Goal: Task Accomplishment & Management: Use online tool/utility

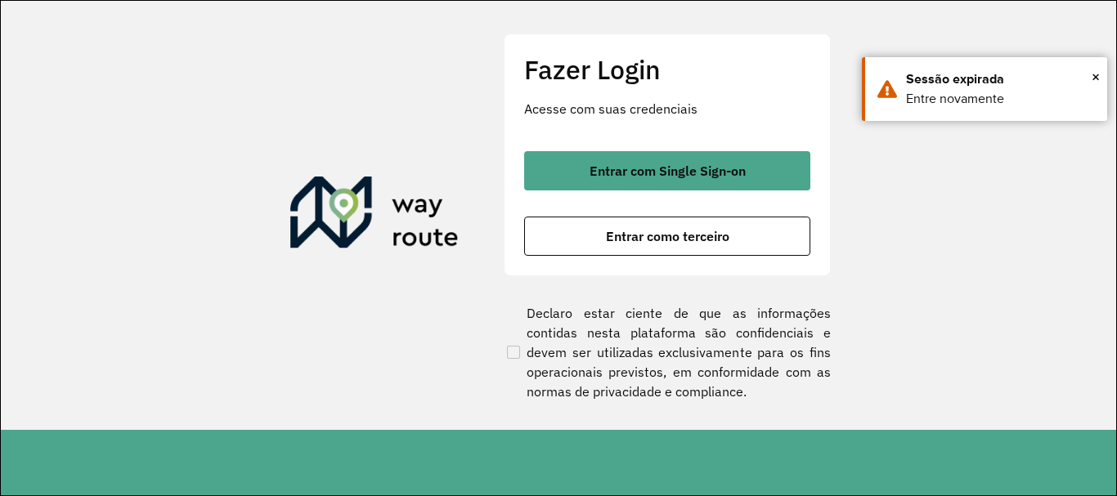
click at [727, 193] on div "Entrar com Single Sign-on Entrar como terceiro" at bounding box center [667, 203] width 286 height 105
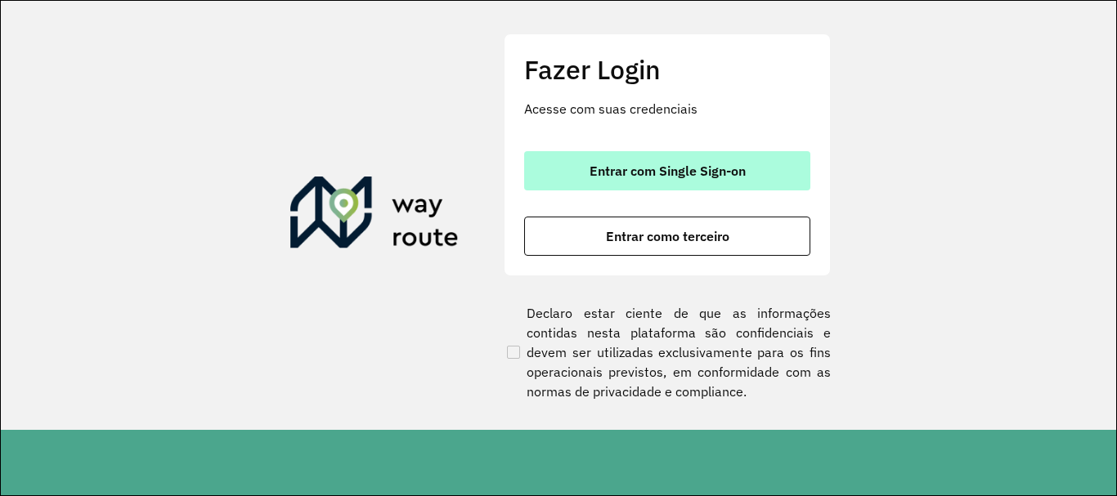
click at [721, 174] on span "Entrar com Single Sign-on" at bounding box center [668, 170] width 156 height 13
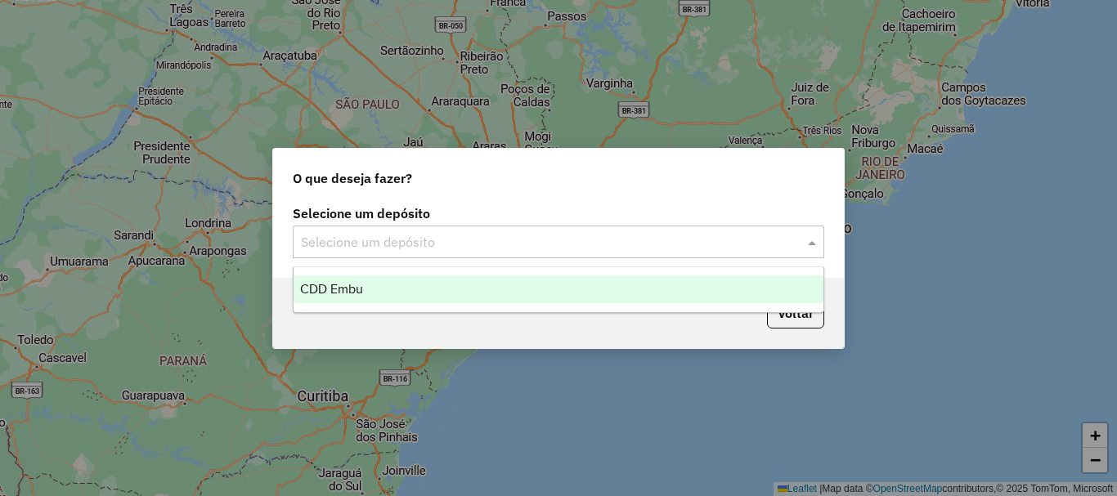
drag, startPoint x: 429, startPoint y: 242, endPoint x: 418, endPoint y: 254, distance: 16.8
click at [426, 243] on input "text" at bounding box center [542, 243] width 482 height 20
click at [370, 285] on div "CDD Embu" at bounding box center [559, 290] width 530 height 28
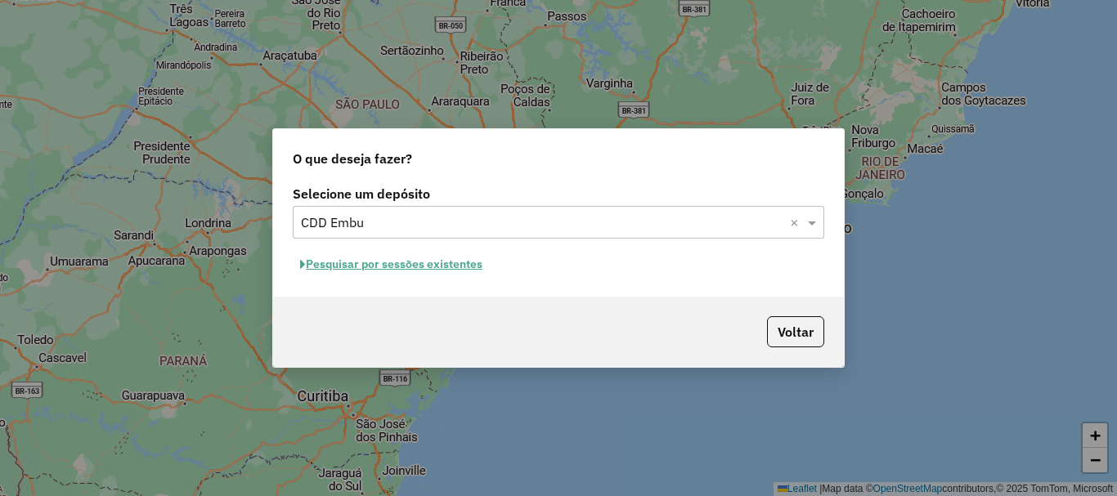
click at [346, 259] on button "Pesquisar por sessões existentes" at bounding box center [391, 264] width 197 height 25
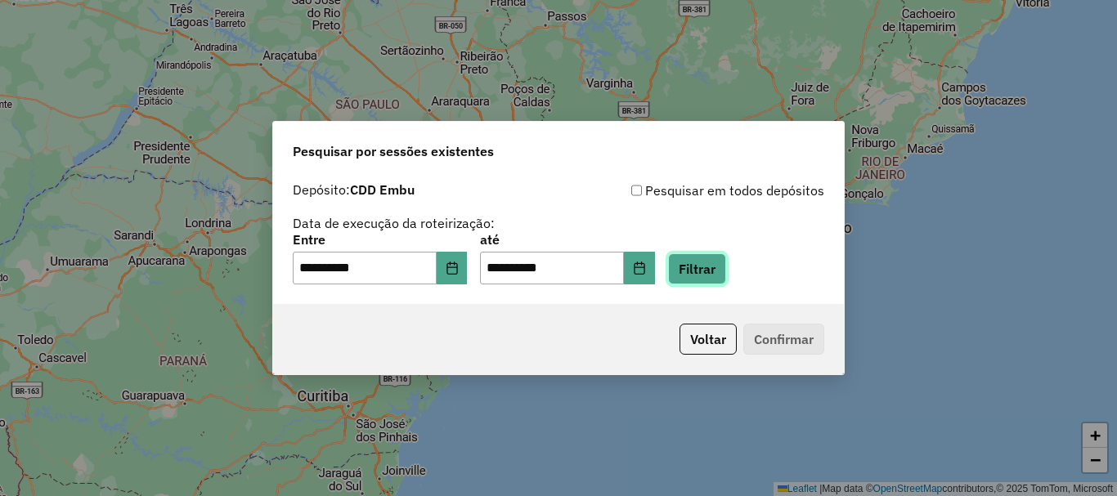
click at [719, 273] on button "Filtrar" at bounding box center [697, 268] width 58 height 31
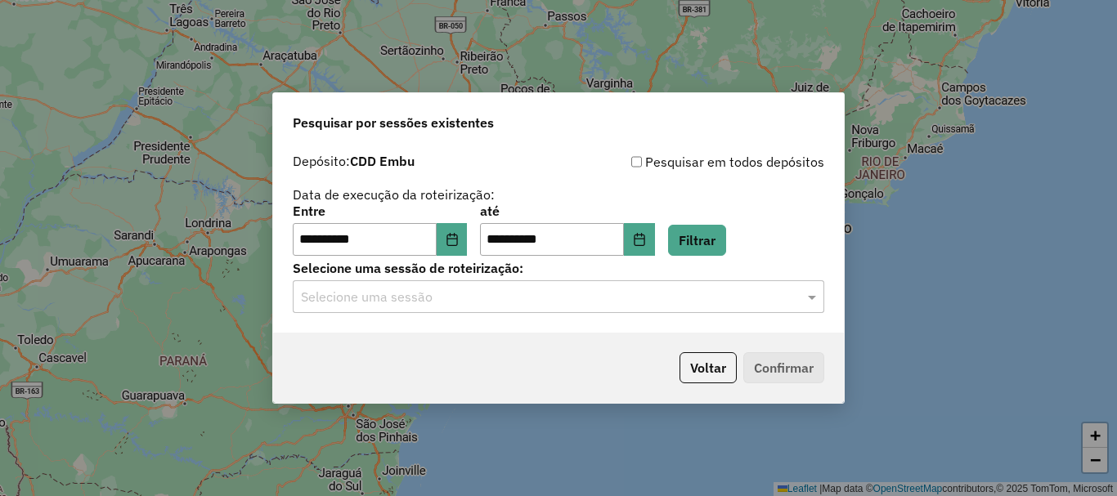
click at [375, 296] on input "text" at bounding box center [542, 298] width 482 height 20
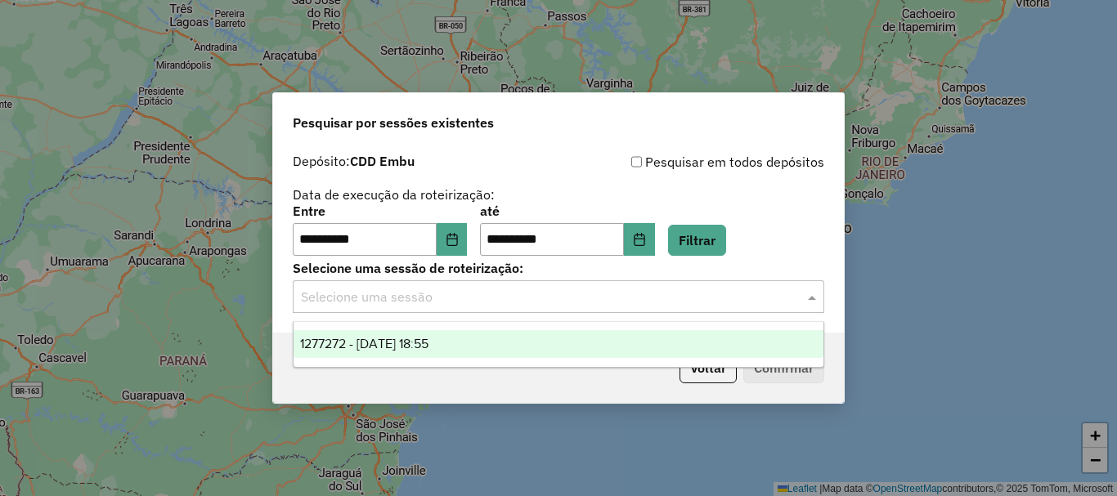
click at [375, 337] on span "1277272 - 17/09/2025 18:55" at bounding box center [364, 344] width 128 height 14
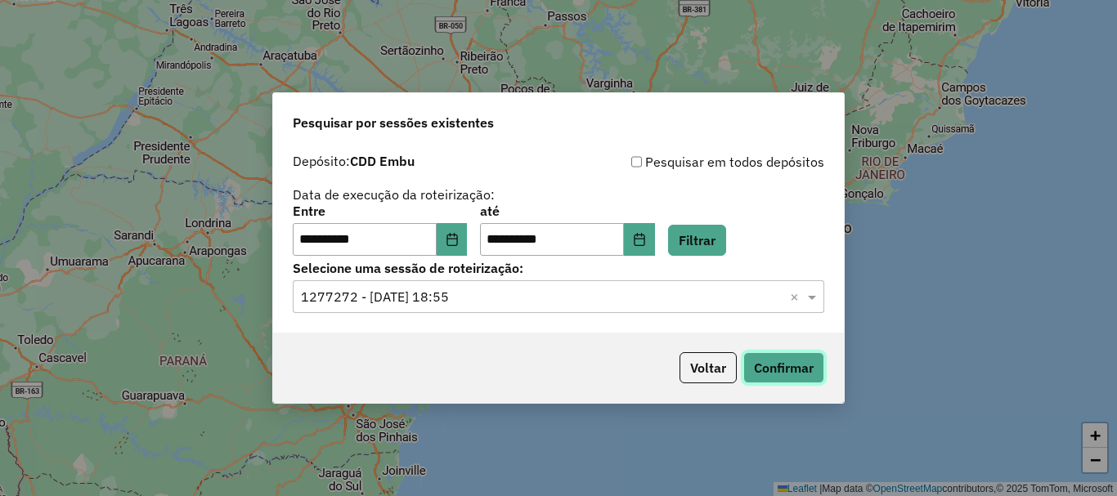
click at [774, 360] on button "Confirmar" at bounding box center [783, 367] width 81 height 31
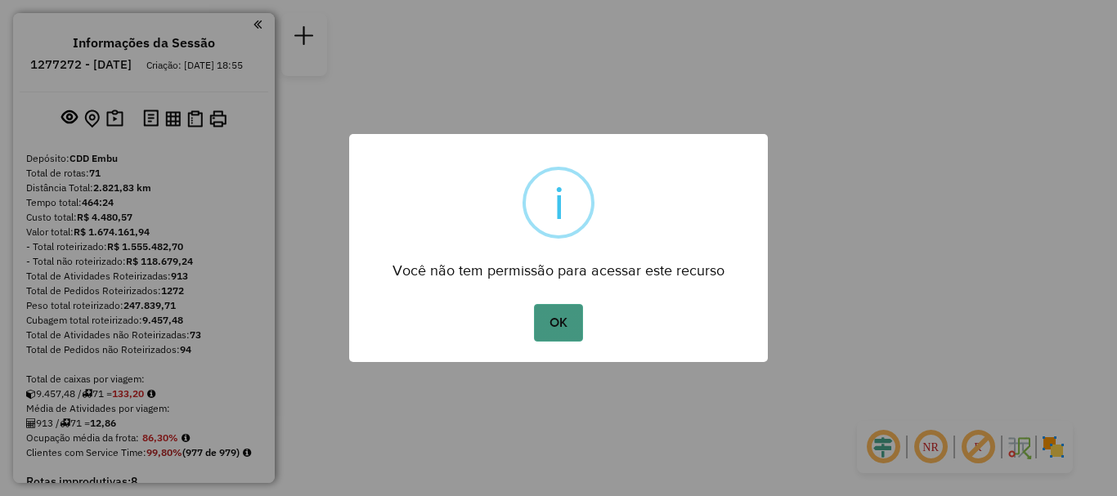
click at [553, 338] on button "OK" at bounding box center [558, 323] width 48 height 38
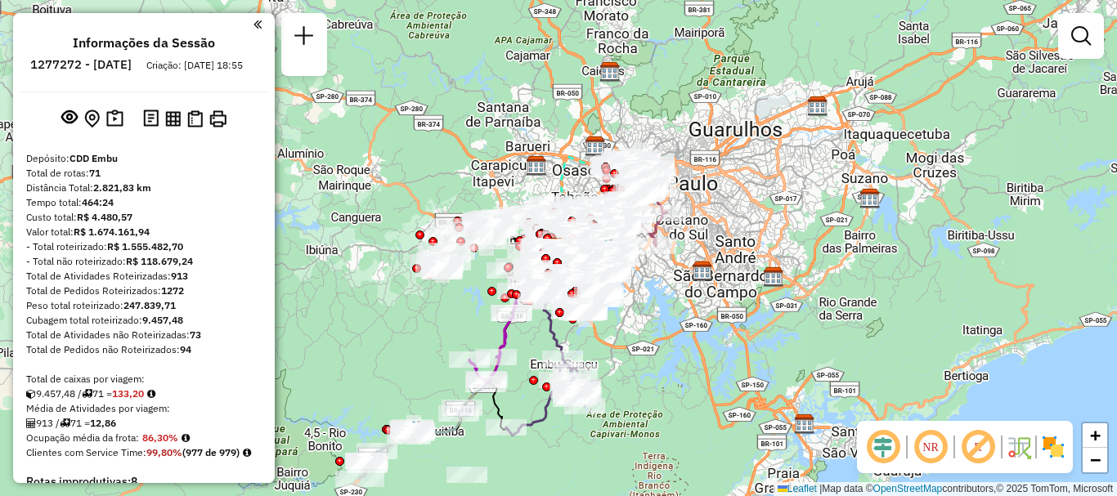
click at [1039, 442] on img at bounding box center [1036, 447] width 8 height 26
click at [924, 442] on em at bounding box center [930, 447] width 39 height 39
click at [975, 442] on em at bounding box center [977, 447] width 39 height 39
click at [1055, 451] on img at bounding box center [1053, 447] width 26 height 26
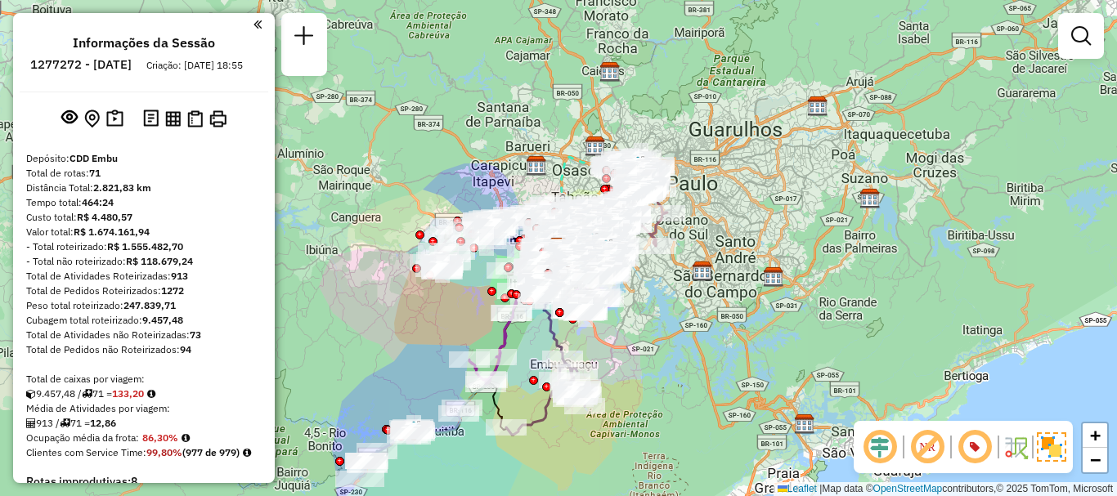
scroll to position [5592, 0]
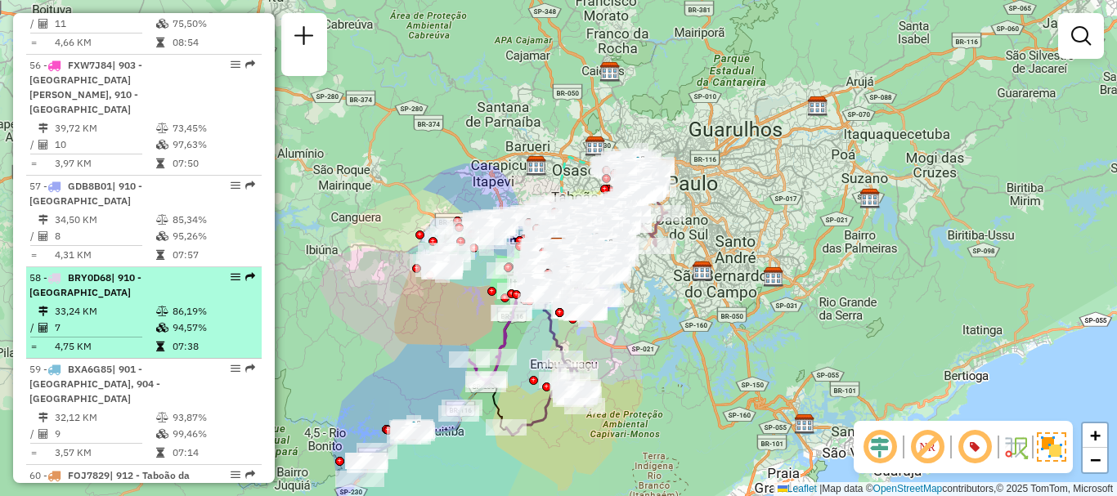
click at [126, 271] on div "58 - BRY0D68 | 910 - Parque Ipê" at bounding box center [115, 285] width 173 height 29
select select "**********"
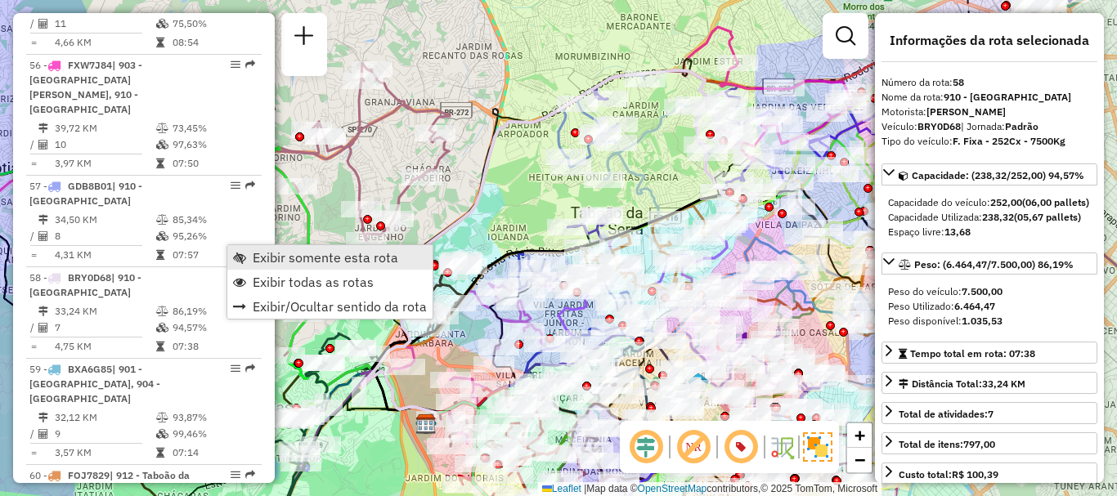
click at [313, 260] on span "Exibir somente esta rota" at bounding box center [326, 257] width 146 height 13
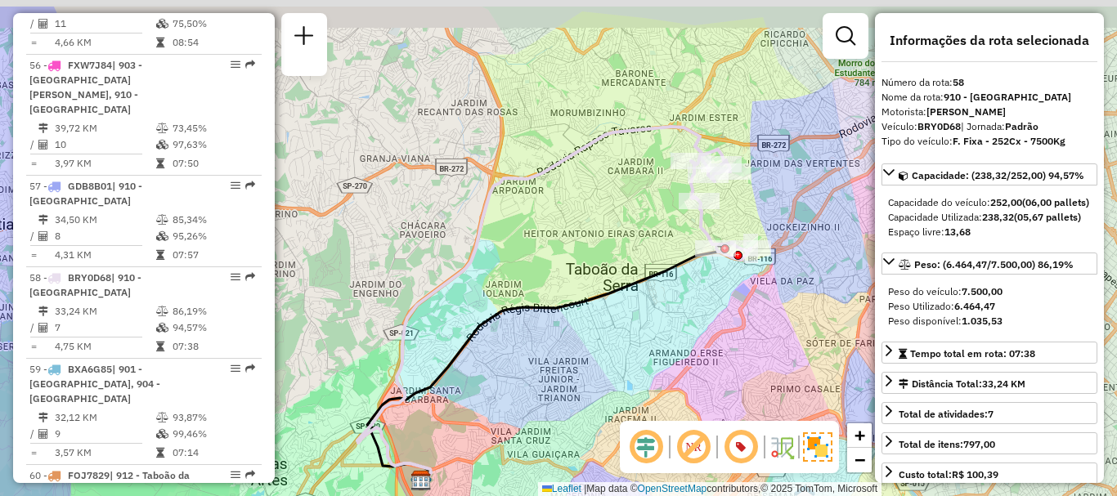
drag, startPoint x: 723, startPoint y: 256, endPoint x: 679, endPoint y: 301, distance: 63.0
click at [680, 305] on div "Janela de atendimento Grade de atendimento Capacidade Transportadoras Veículos …" at bounding box center [558, 248] width 1117 height 496
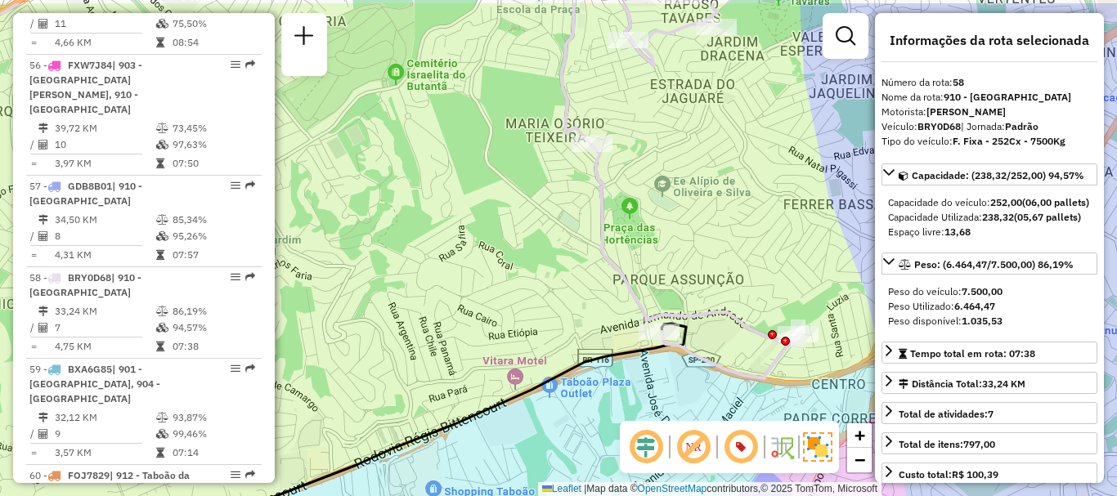
drag, startPoint x: 577, startPoint y: 123, endPoint x: 645, endPoint y: 174, distance: 85.2
click at [666, 179] on div "Janela de atendimento Grade de atendimento Capacidade Transportadoras Veículos …" at bounding box center [558, 248] width 1117 height 496
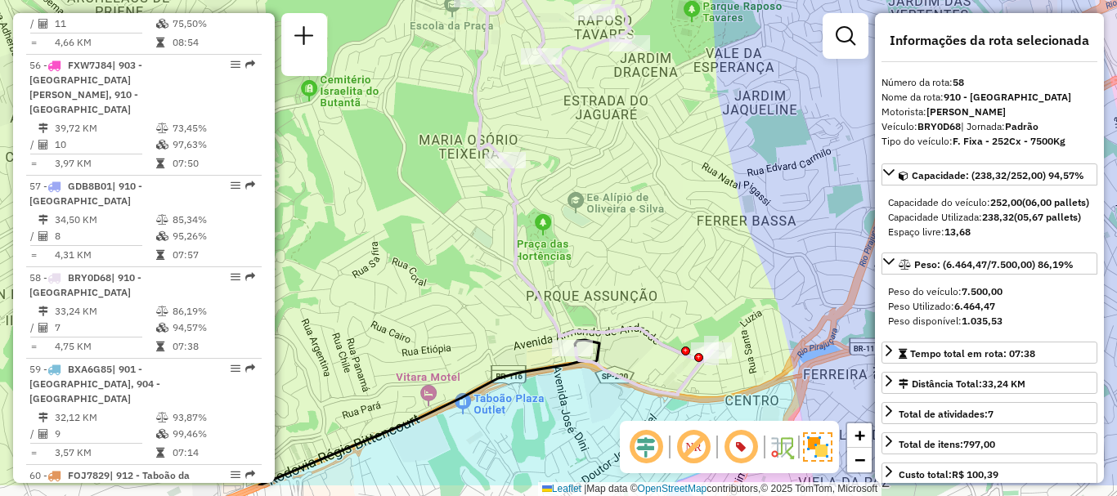
drag, startPoint x: 554, startPoint y: 383, endPoint x: 540, endPoint y: 306, distance: 78.1
click at [540, 306] on div "Janela de atendimento Grade de atendimento Capacidade Transportadoras Veículos …" at bounding box center [558, 248] width 1117 height 496
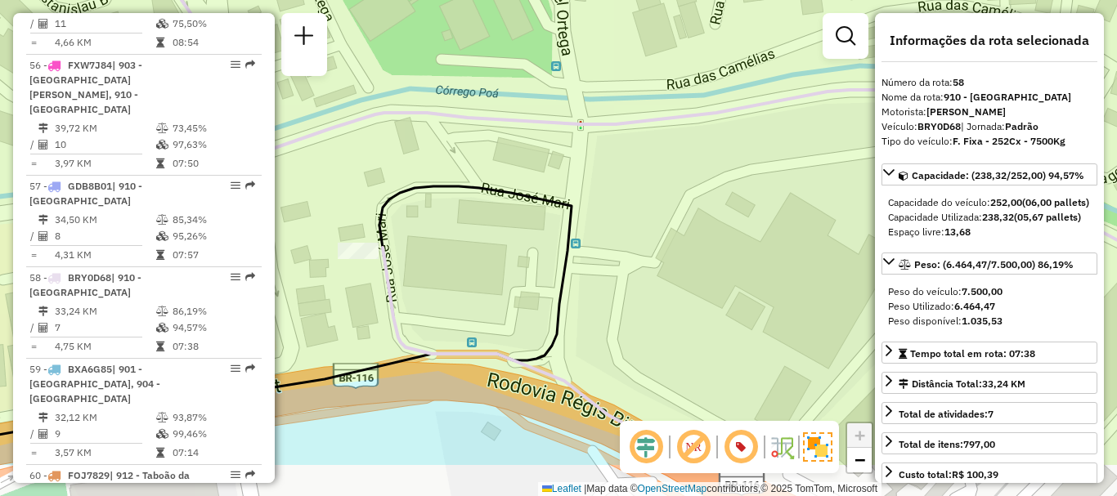
drag, startPoint x: 553, startPoint y: 396, endPoint x: 670, endPoint y: 291, distance: 157.5
click at [670, 291] on div "Janela de atendimento Grade de atendimento Capacidade Transportadoras Veículos …" at bounding box center [558, 248] width 1117 height 496
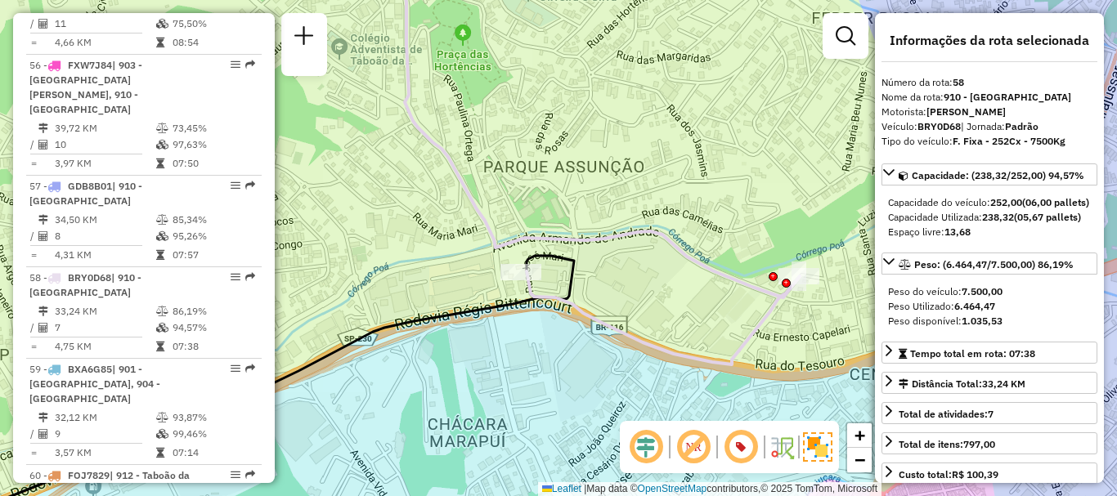
drag, startPoint x: 373, startPoint y: 202, endPoint x: 448, endPoint y: 229, distance: 79.9
click at [448, 229] on div "Janela de atendimento Grade de atendimento Capacidade Transportadoras Veículos …" at bounding box center [558, 248] width 1117 height 496
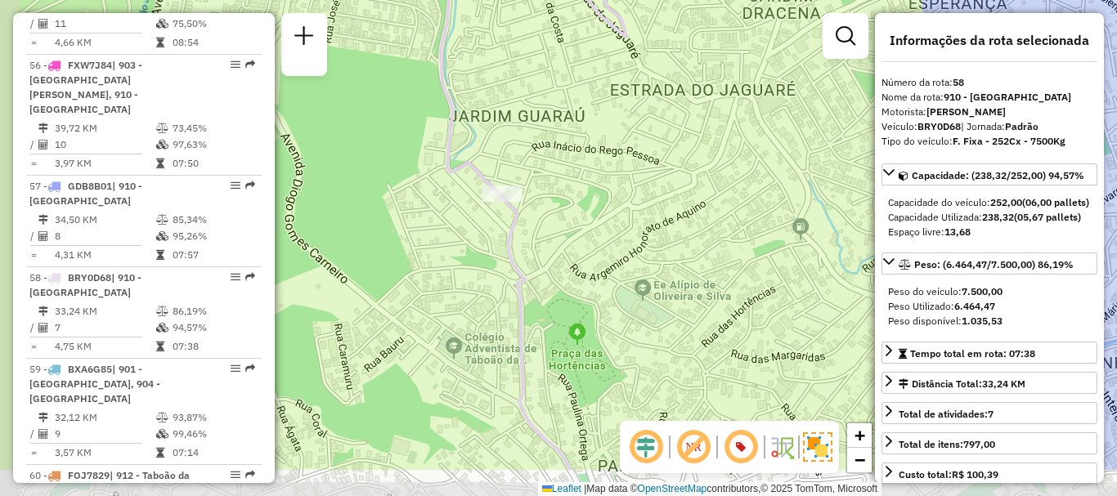
drag, startPoint x: 471, startPoint y: 240, endPoint x: 540, endPoint y: 164, distance: 102.5
click at [539, 165] on div "Janela de atendimento Grade de atendimento Capacidade Transportadoras Veículos …" at bounding box center [558, 248] width 1117 height 496
